Goal: Information Seeking & Learning: Check status

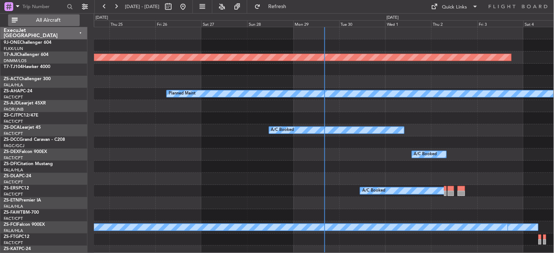
click at [56, 20] on span "All Aircraft" at bounding box center [48, 20] width 58 height 5
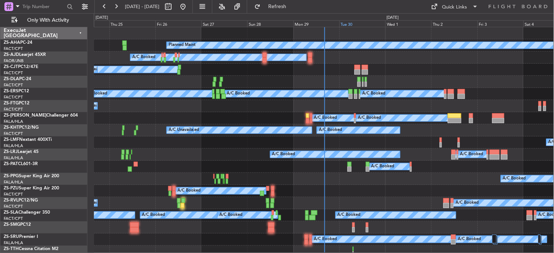
click at [352, 24] on div "Tue 30" at bounding box center [362, 23] width 46 height 7
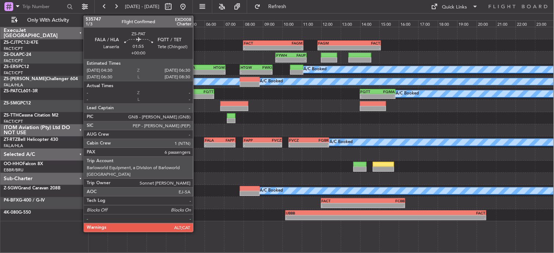
click at [197, 94] on div "-" at bounding box center [204, 96] width 19 height 4
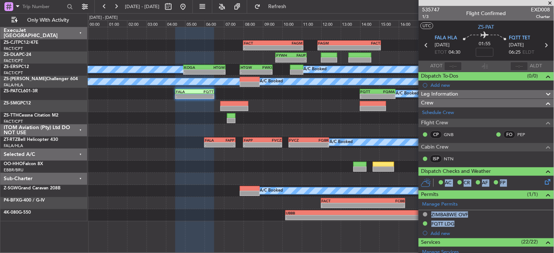
drag, startPoint x: 530, startPoint y: 147, endPoint x: 531, endPoint y: 152, distance: 5.2
drag, startPoint x: 531, startPoint y: 152, endPoint x: 514, endPoint y: 134, distance: 24.7
click at [518, 134] on link "PEP" at bounding box center [526, 134] width 17 height 7
drag, startPoint x: 531, startPoint y: 146, endPoint x: 501, endPoint y: 143, distance: 30.6
drag, startPoint x: 501, startPoint y: 143, endPoint x: 521, endPoint y: 146, distance: 20.4
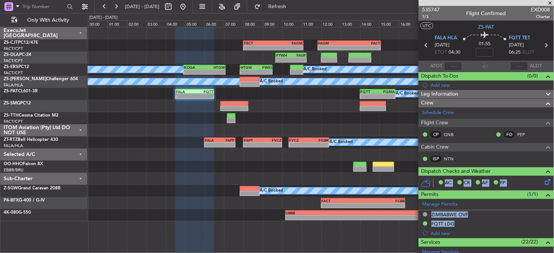
click at [521, 146] on div "Cabin Crew" at bounding box center [486, 147] width 135 height 8
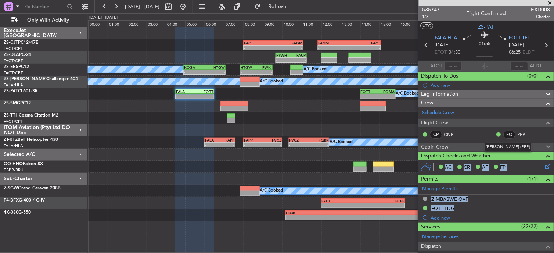
drag, startPoint x: 531, startPoint y: 148, endPoint x: 487, endPoint y: 145, distance: 44.6
click at [487, 145] on div "Phillip Edmund Pretorius (PEP)" at bounding box center [508, 147] width 47 height 9
copy div "Phillip Edmund Pretorius"
drag, startPoint x: 531, startPoint y: 148, endPoint x: 486, endPoint y: 143, distance: 45.1
click at [486, 143] on div "Phillip Edmund Pretorius (PEP)" at bounding box center [508, 147] width 47 height 9
